Goal: Task Accomplishment & Management: Use online tool/utility

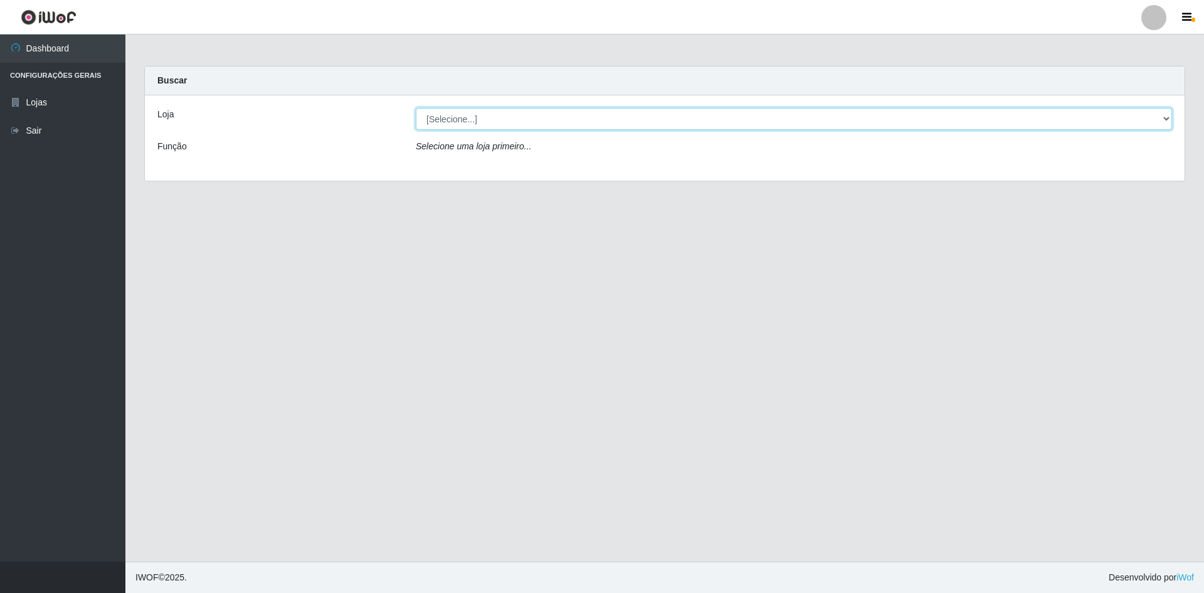
click at [1165, 112] on select "[Selecione...] [GEOGRAPHIC_DATA] - [GEOGRAPHIC_DATA]" at bounding box center [794, 119] width 756 height 22
select select "528"
click at [416, 108] on select "[Selecione...] [GEOGRAPHIC_DATA] - [GEOGRAPHIC_DATA]" at bounding box center [794, 119] width 756 height 22
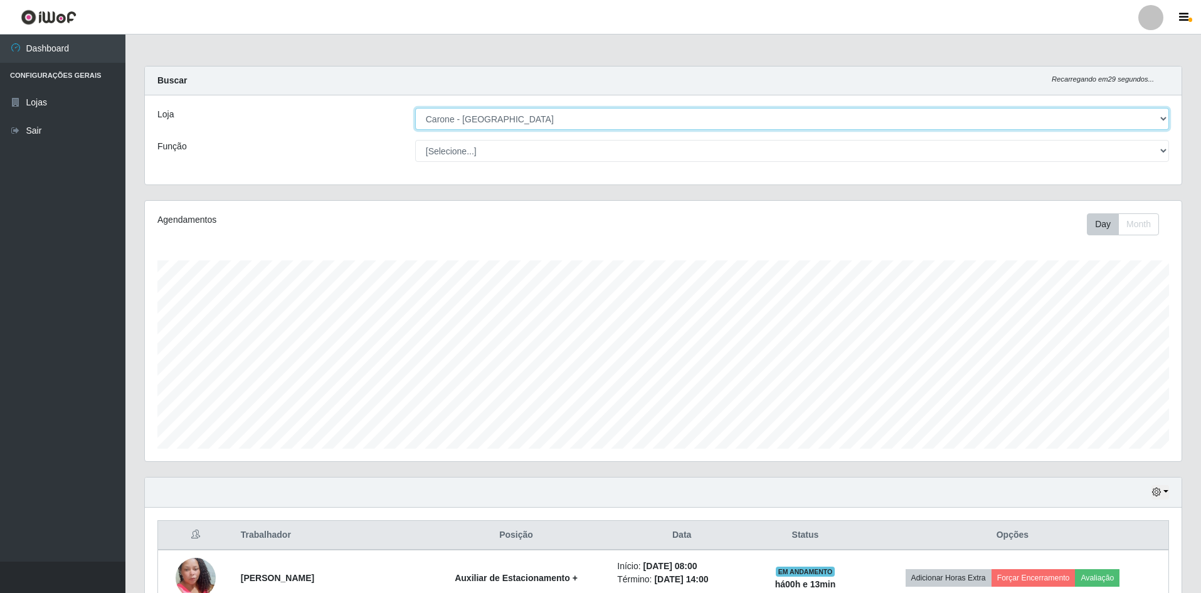
scroll to position [260, 1036]
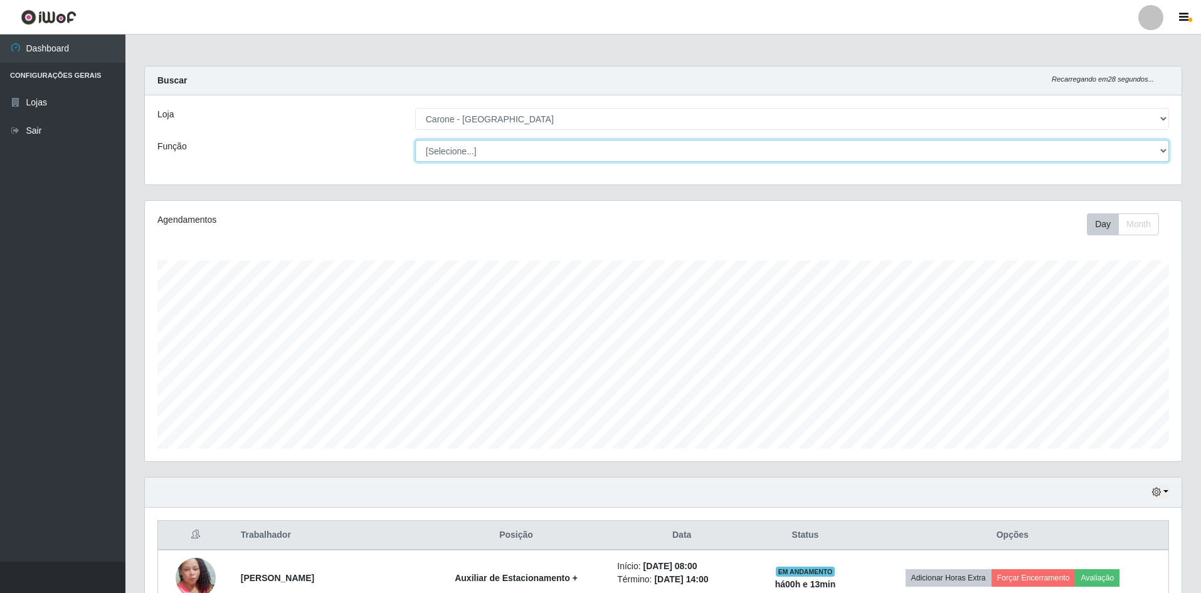
click at [1165, 150] on select "[Selecione...] Auxiliar de Depósito Auxiliar de Depósito + Auxiliar de Depósito…" at bounding box center [792, 151] width 754 height 22
click at [415, 140] on select "[Selecione...] Auxiliar de Depósito Auxiliar de Depósito + Auxiliar de Depósito…" at bounding box center [792, 151] width 754 height 22
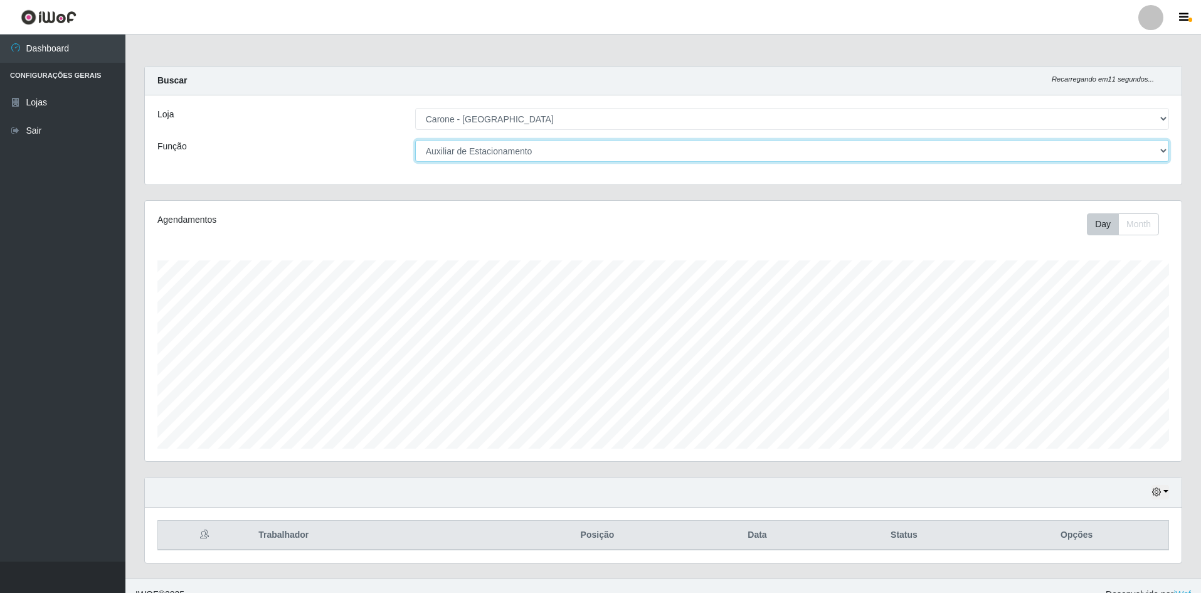
click at [1160, 150] on select "[Selecione...] Auxiliar de Depósito Auxiliar de Depósito + Auxiliar de Depósito…" at bounding box center [792, 151] width 754 height 22
select select "104"
click at [415, 140] on select "[Selecione...] Auxiliar de Depósito Auxiliar de Depósito + Auxiliar de Depósito…" at bounding box center [792, 151] width 754 height 22
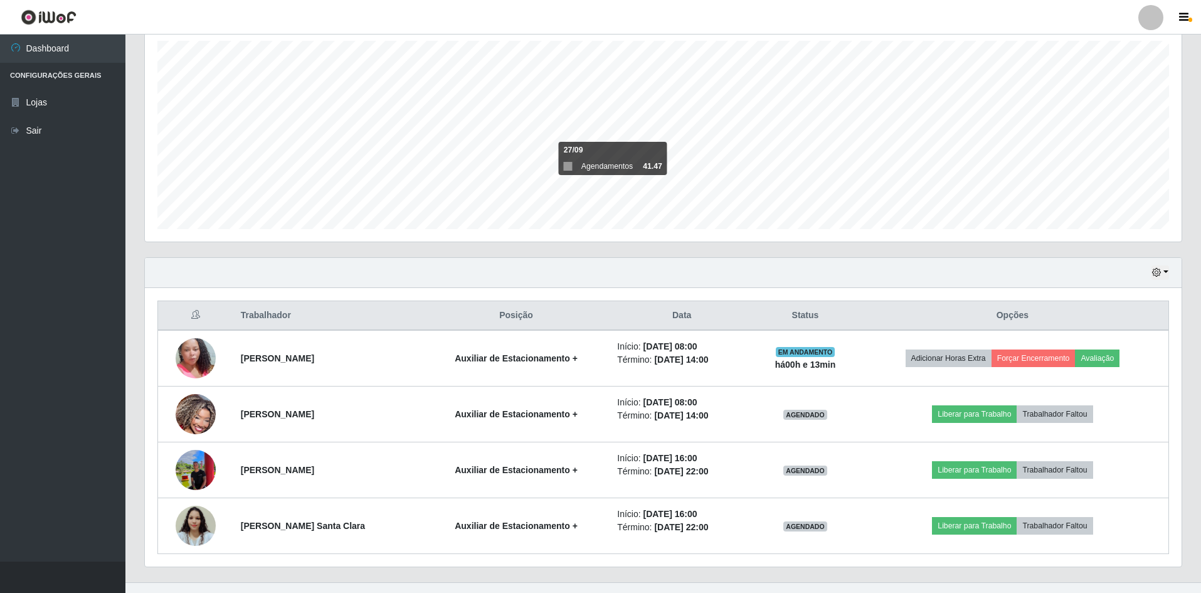
scroll to position [240, 0]
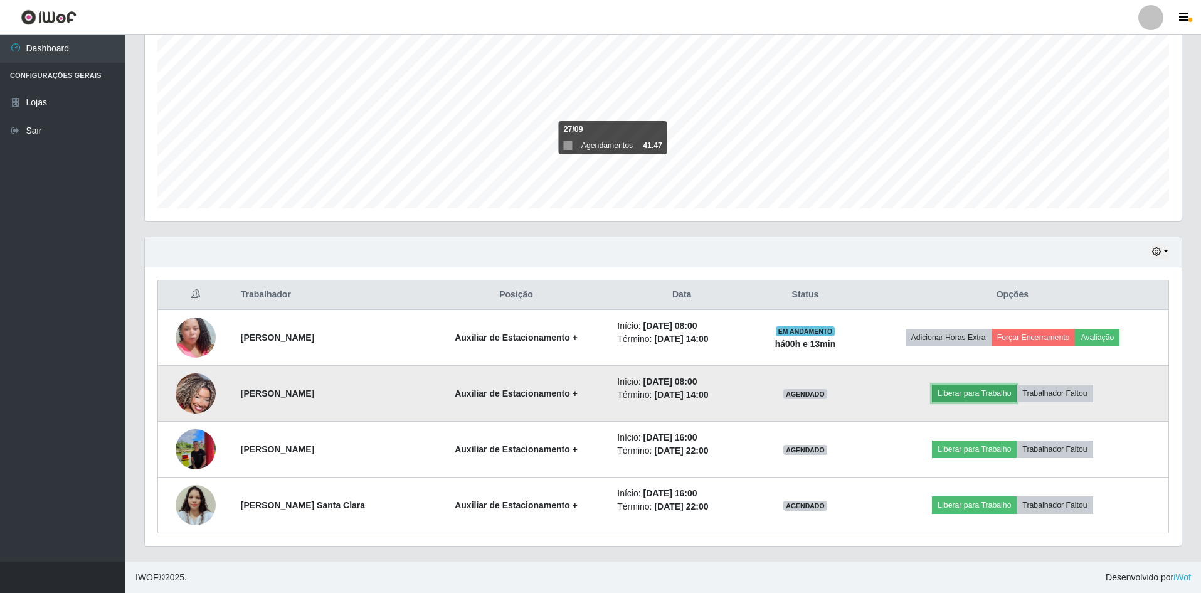
click at [971, 397] on button "Liberar para Trabalho" at bounding box center [974, 393] width 85 height 18
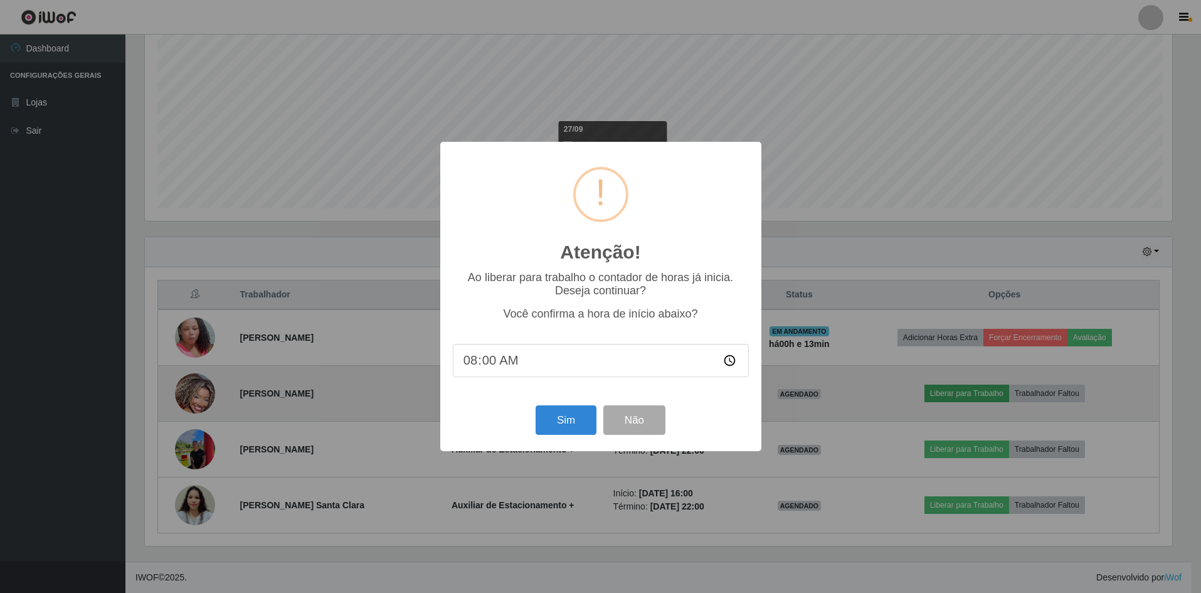
scroll to position [260, 1030]
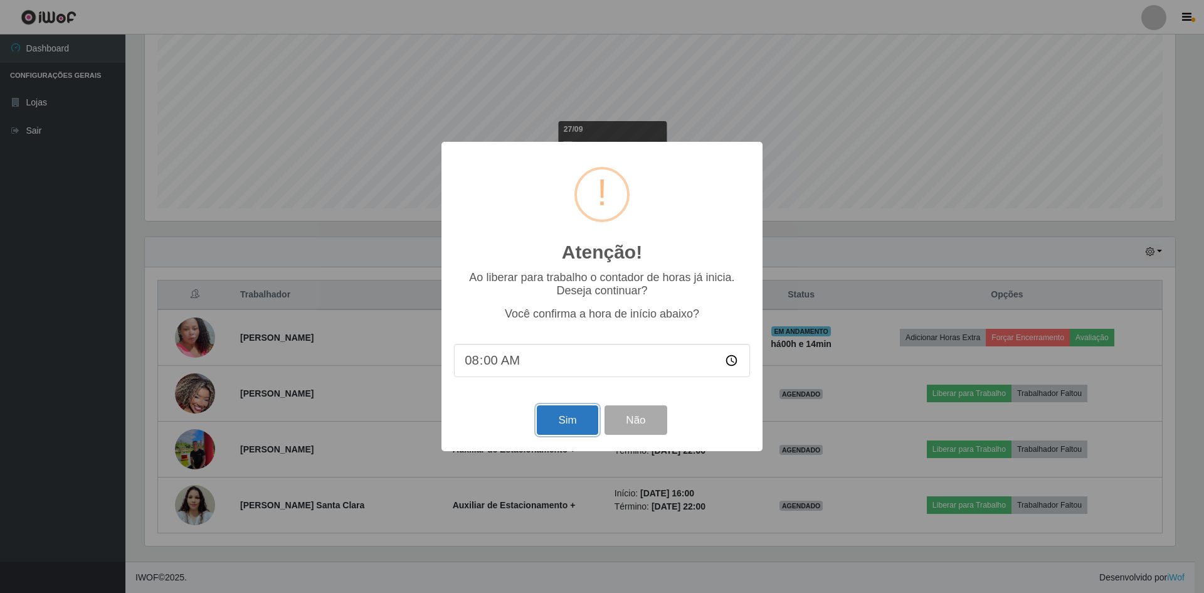
click at [576, 415] on button "Sim" at bounding box center [567, 419] width 61 height 29
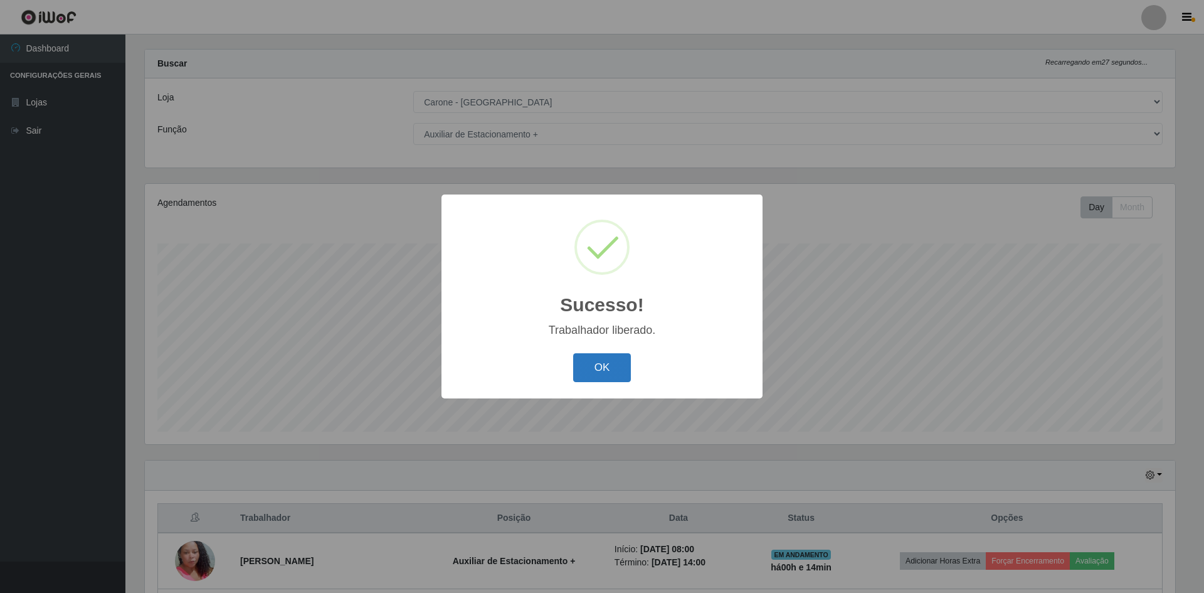
click at [594, 355] on button "OK" at bounding box center [602, 367] width 58 height 29
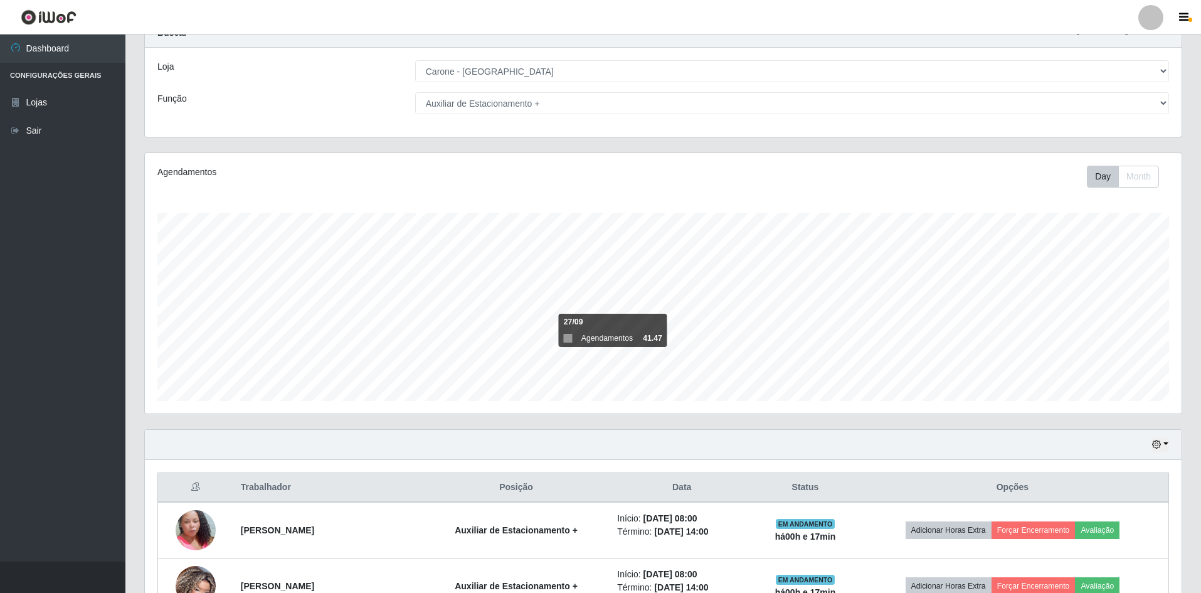
scroll to position [0, 0]
